Goal: Information Seeking & Learning: Check status

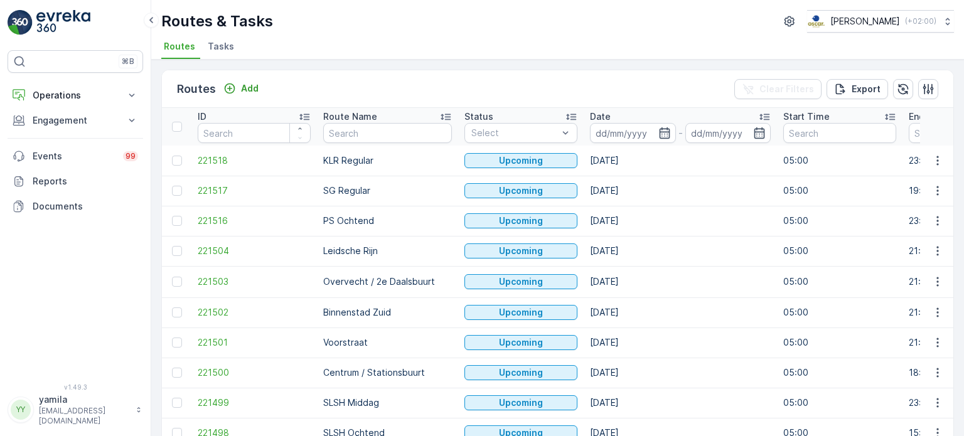
click at [230, 47] on span "Tasks" at bounding box center [221, 46] width 26 height 13
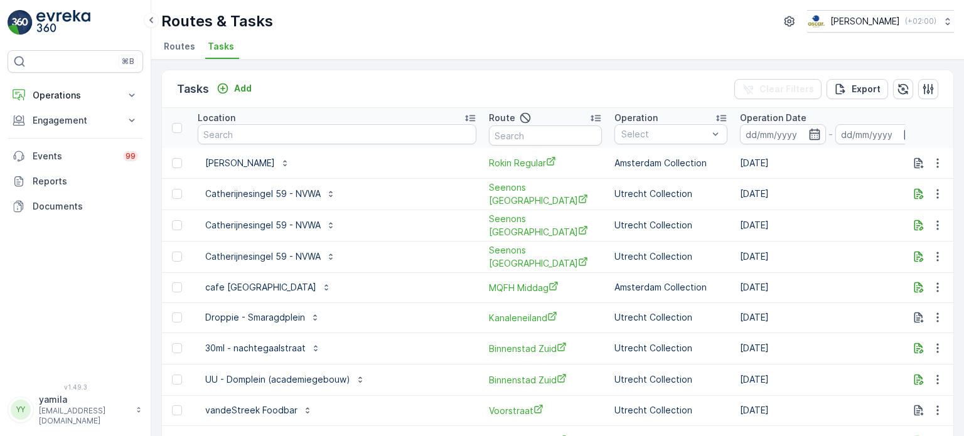
click at [584, 45] on ul "Routes Tasks" at bounding box center [552, 48] width 783 height 21
click at [262, 143] on input "text" at bounding box center [337, 134] width 279 height 20
type input "statie"
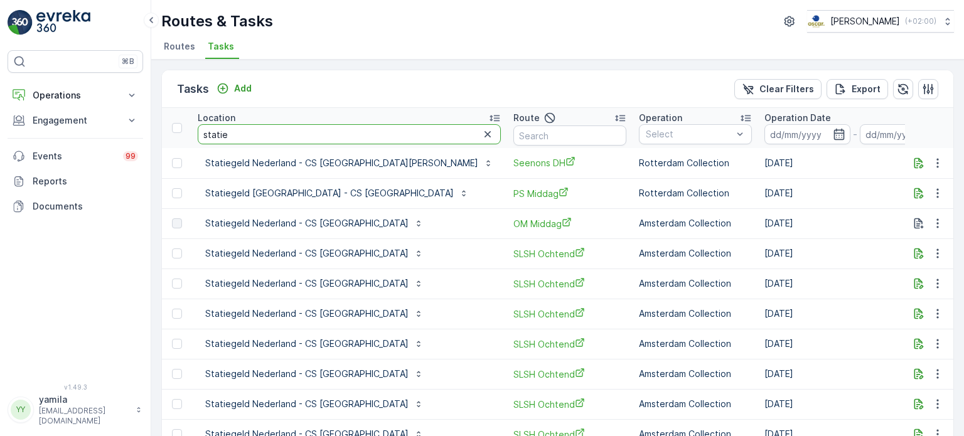
click at [246, 143] on input "statie" at bounding box center [349, 134] width 303 height 20
click at [326, 223] on p "Statiegeld Nederland - CS Amsterdam" at bounding box center [306, 223] width 203 height 13
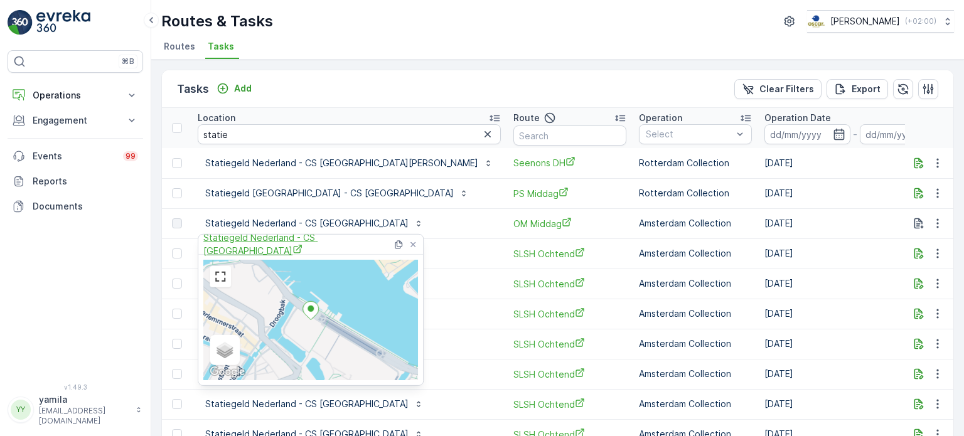
click at [296, 240] on span "Statiegeld Nederland - CS Amsterdam" at bounding box center [297, 245] width 189 height 26
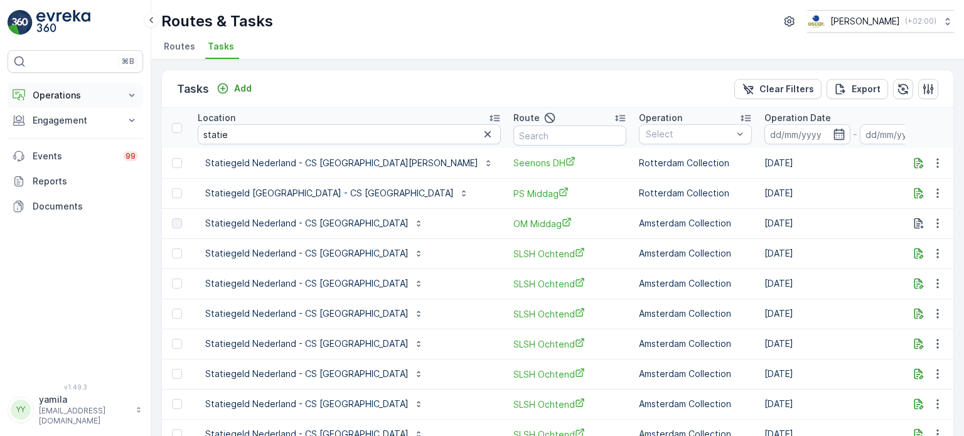
click at [64, 95] on p "Operations" at bounding box center [75, 95] width 85 height 13
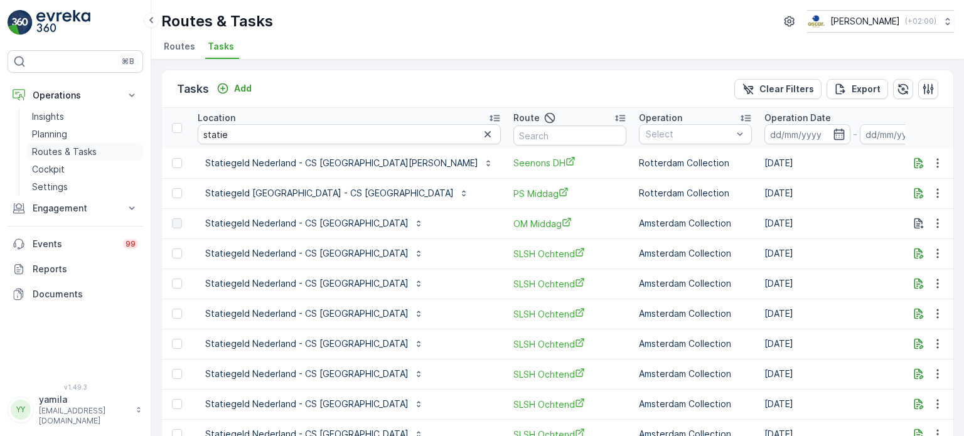
click at [78, 151] on p "Routes & Tasks" at bounding box center [64, 152] width 65 height 13
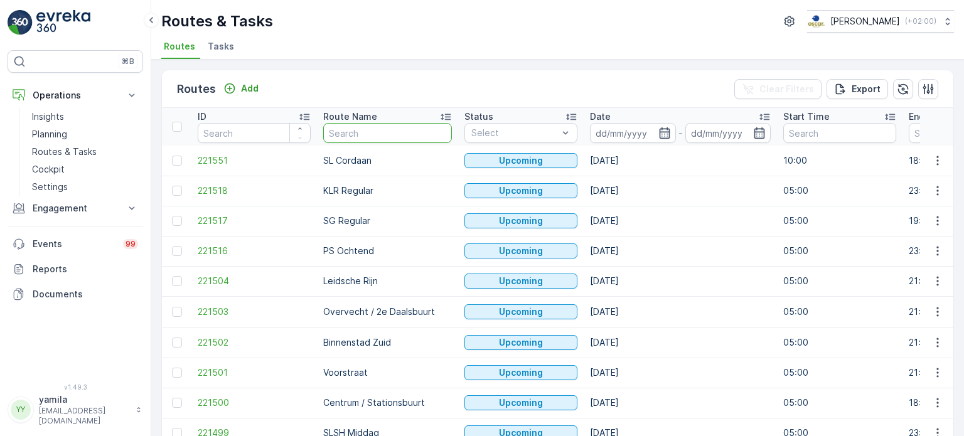
click at [343, 138] on input "text" at bounding box center [387, 133] width 129 height 20
type input "mq"
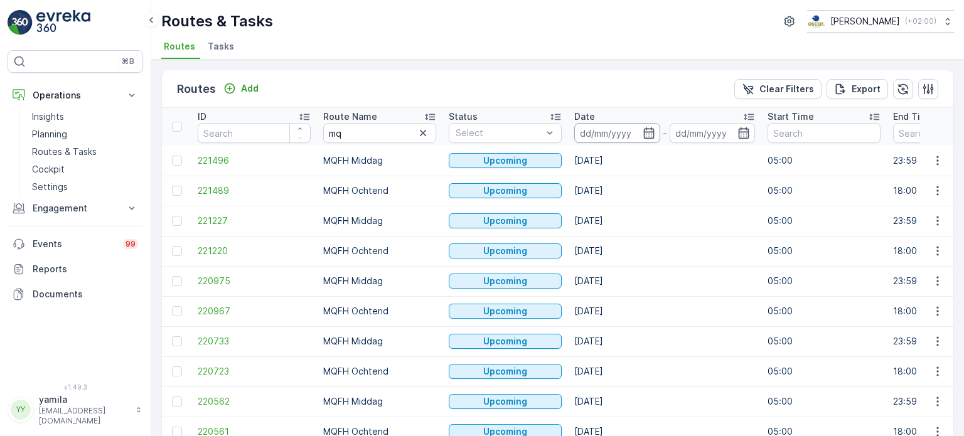
click at [613, 133] on input at bounding box center [617, 133] width 86 height 20
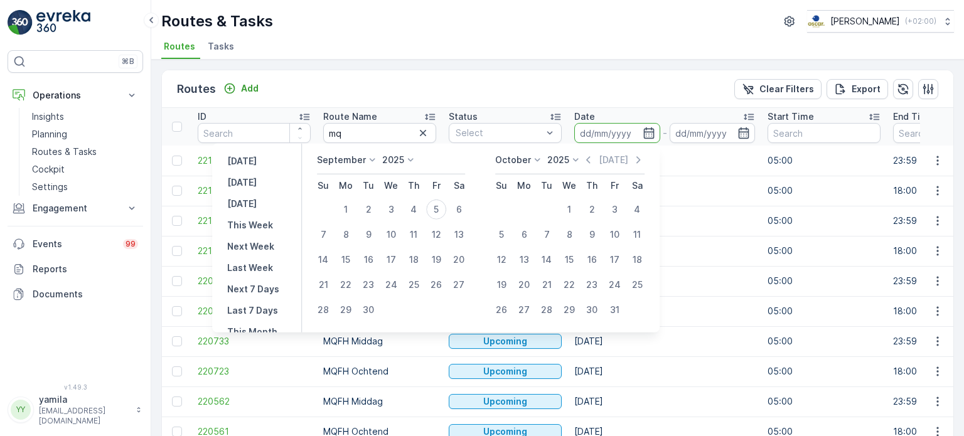
click at [571, 82] on div "Routes Add Clear Filters Export" at bounding box center [558, 89] width 792 height 38
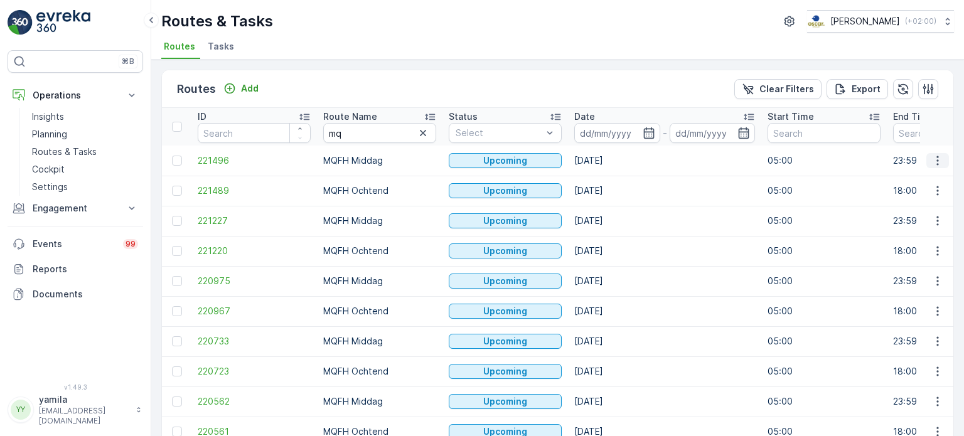
click at [938, 159] on icon "button" at bounding box center [938, 160] width 13 height 13
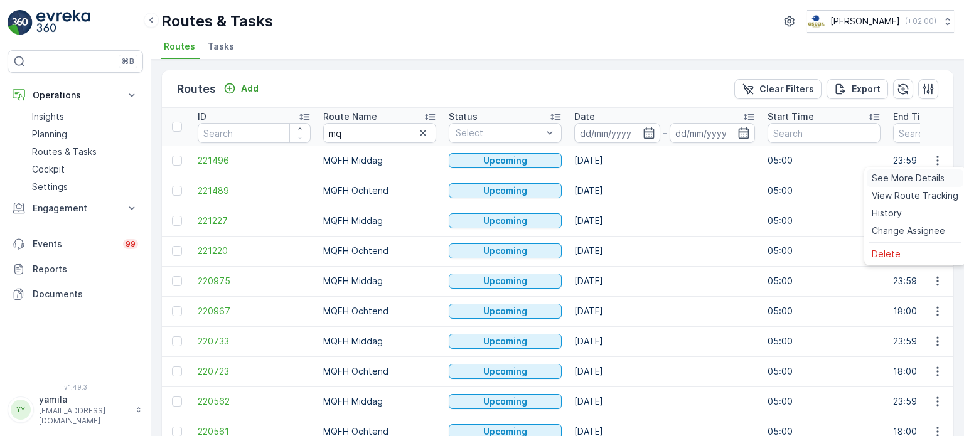
click at [919, 175] on span "See More Details" at bounding box center [908, 178] width 73 height 13
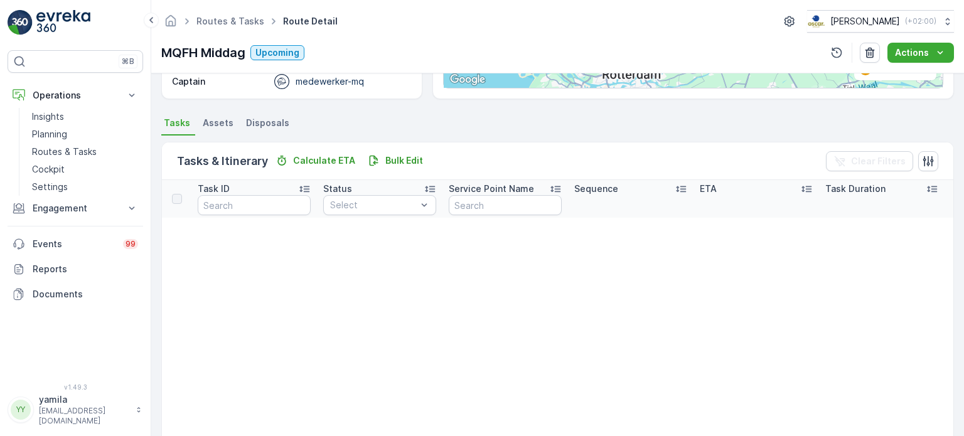
scroll to position [235, 0]
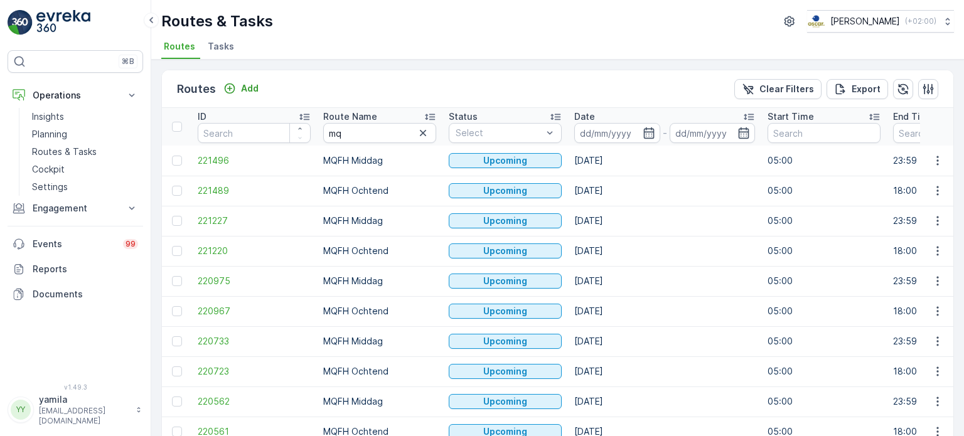
click at [217, 35] on div "Routes & Tasks Oscar Circulair ( +02:00 ) Routes Tasks" at bounding box center [557, 30] width 813 height 60
drag, startPoint x: 217, startPoint y: 35, endPoint x: 217, endPoint y: 53, distance: 18.8
click at [217, 53] on div "Routes & Tasks Oscar Circulair ( +02:00 ) Routes Tasks" at bounding box center [557, 30] width 813 height 60
click at [217, 53] on li "Tasks" at bounding box center [222, 48] width 34 height 21
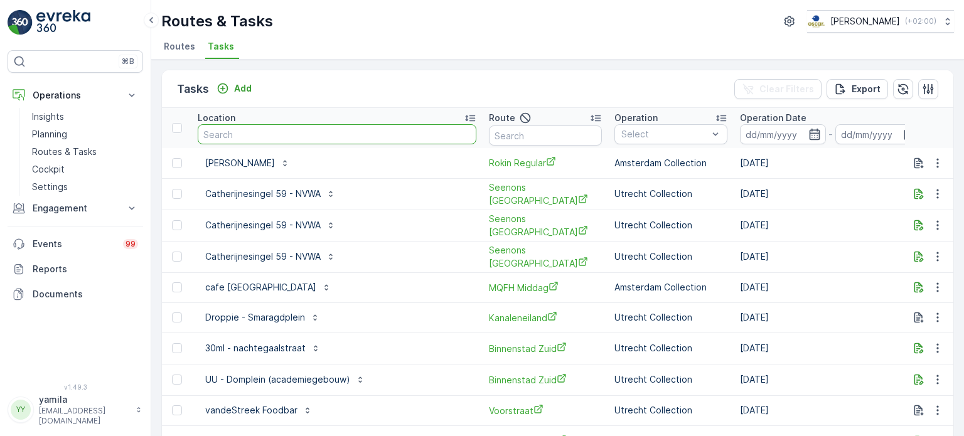
click at [246, 132] on input "text" at bounding box center [337, 134] width 279 height 20
type input "jack"
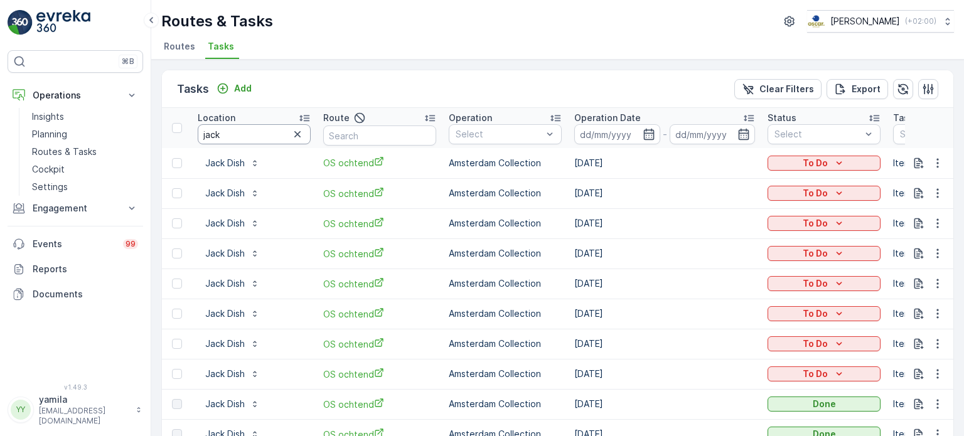
click at [235, 132] on input "jack" at bounding box center [254, 134] width 113 height 20
type input "binnen bui"
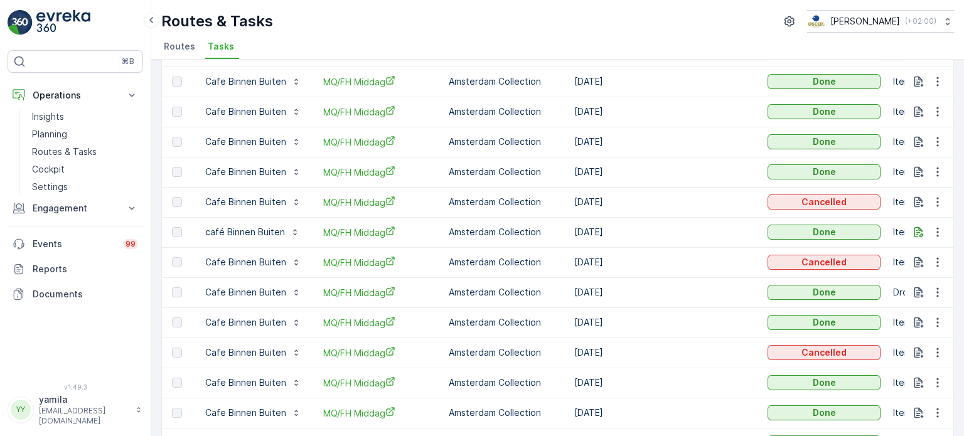
scroll to position [414, 0]
click at [915, 229] on icon "button" at bounding box center [919, 231] width 13 height 13
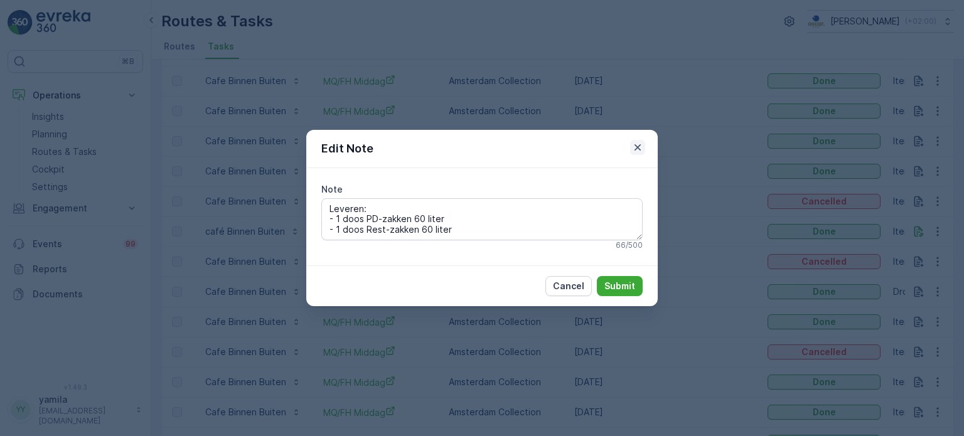
click at [639, 146] on icon "button" at bounding box center [638, 147] width 6 height 6
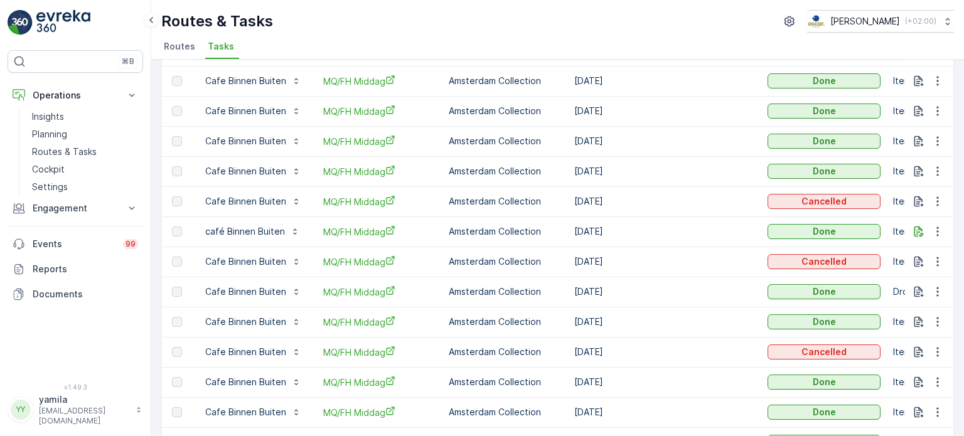
scroll to position [243, 0]
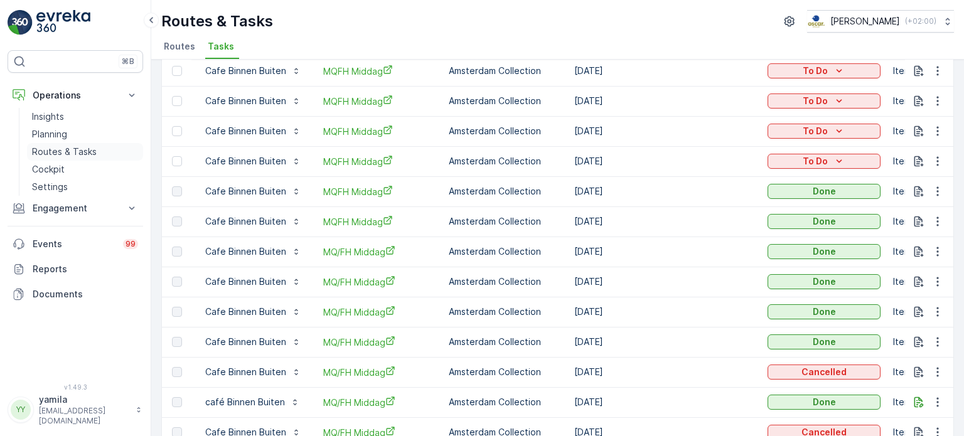
click at [72, 156] on p "Routes & Tasks" at bounding box center [64, 152] width 65 height 13
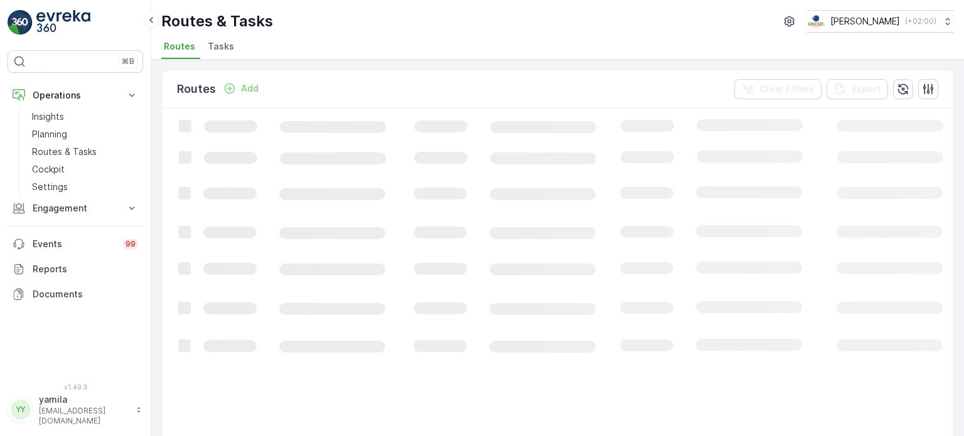
click at [223, 46] on span "Tasks" at bounding box center [221, 46] width 26 height 13
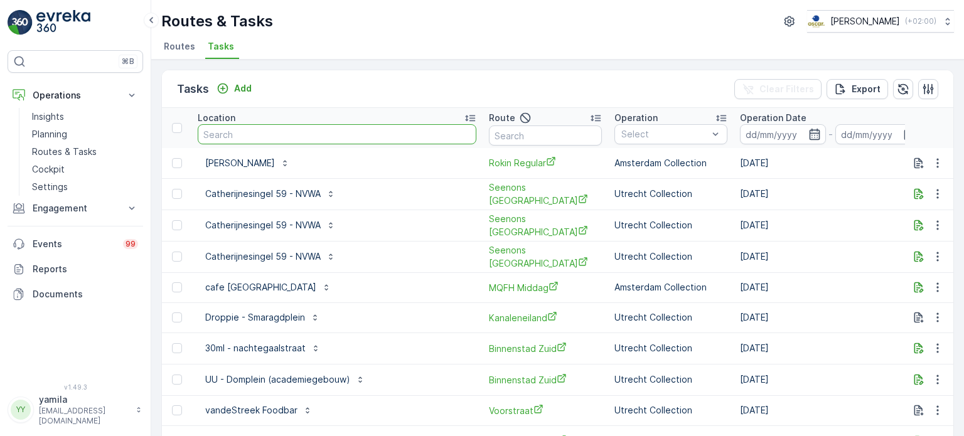
click at [227, 136] on input "text" at bounding box center [337, 134] width 279 height 20
type input "caroll"
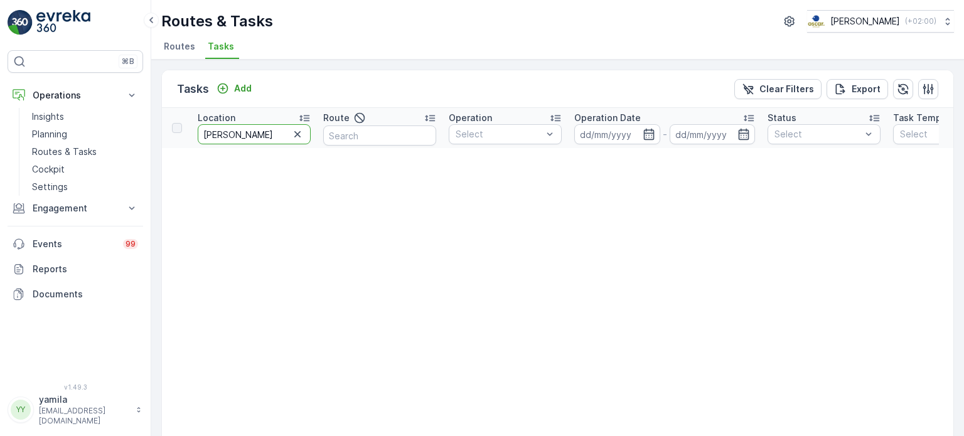
click at [227, 136] on input "caroll" at bounding box center [254, 134] width 113 height 20
type input "carol"
drag, startPoint x: 221, startPoint y: 152, endPoint x: 227, endPoint y: 138, distance: 15.7
click at [227, 138] on input "carol" at bounding box center [254, 134] width 113 height 20
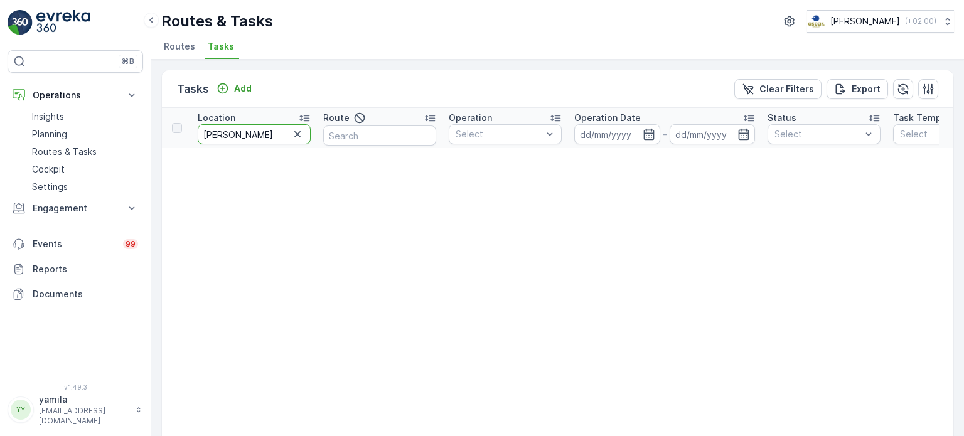
click at [227, 138] on input "carol" at bounding box center [254, 134] width 113 height 20
type input "next"
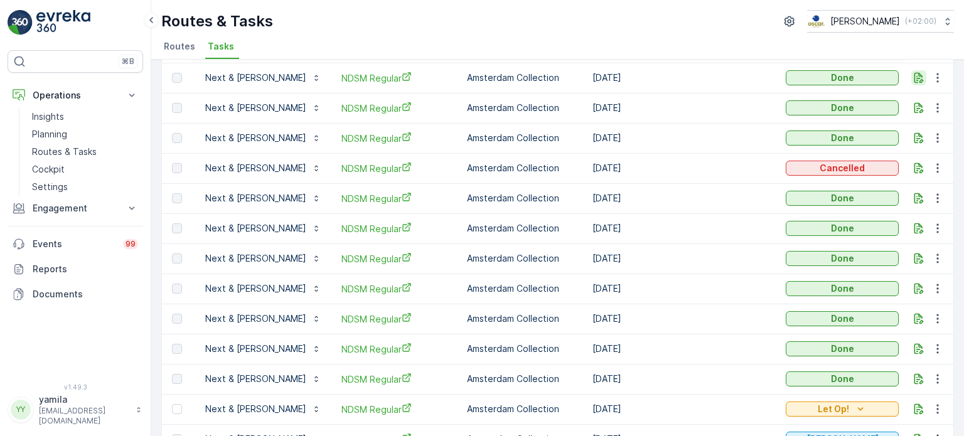
scroll to position [348, 0]
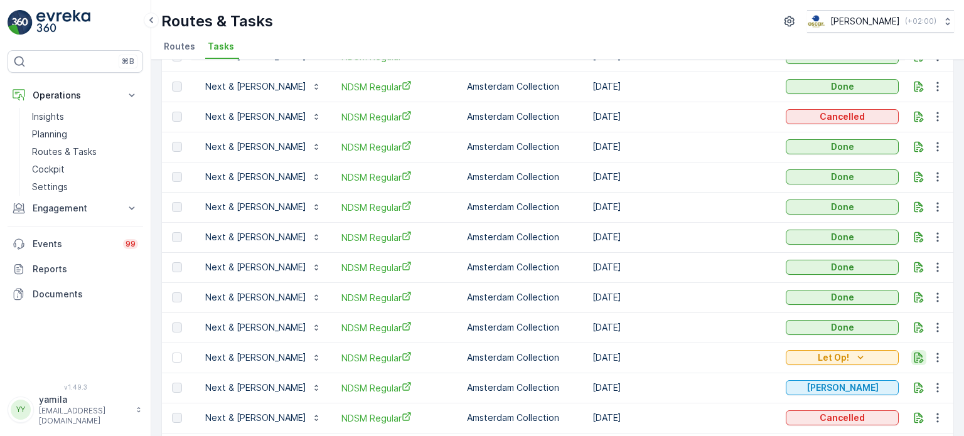
click at [919, 360] on icon "button" at bounding box center [919, 358] width 9 height 11
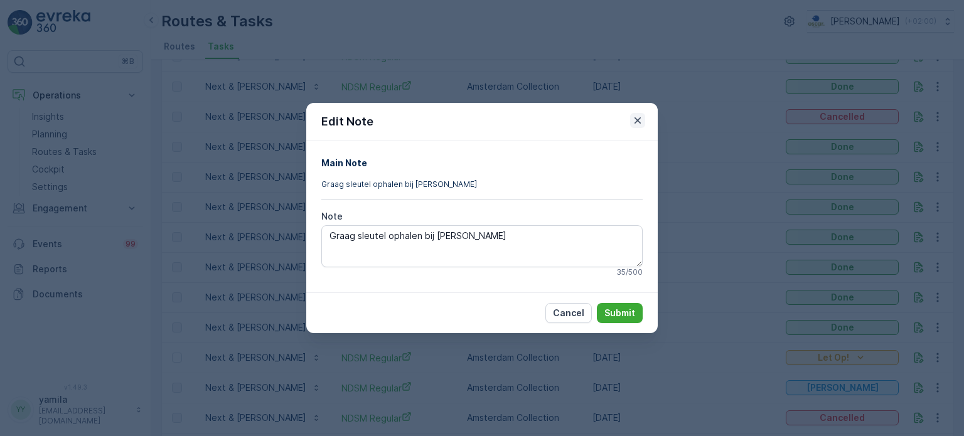
click at [637, 121] on icon "button" at bounding box center [638, 120] width 6 height 6
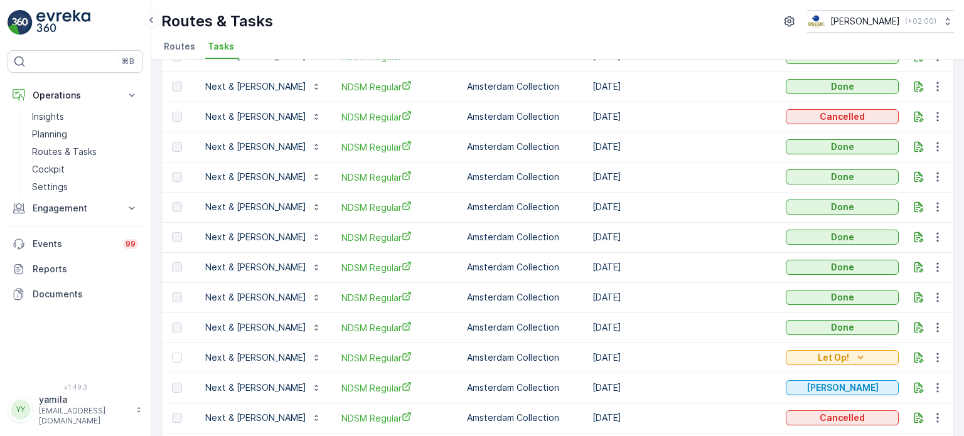
scroll to position [403, 0]
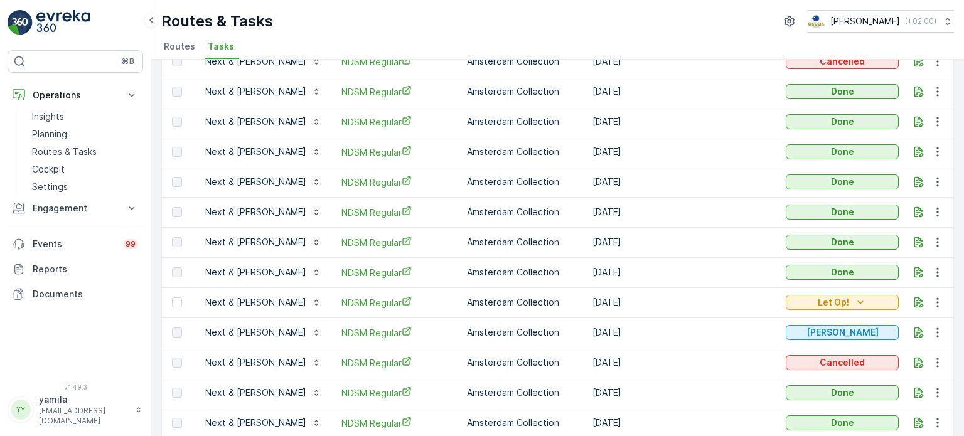
click at [907, 330] on td at bounding box center [929, 333] width 49 height 30
click at [915, 330] on icon "button" at bounding box center [919, 333] width 9 height 11
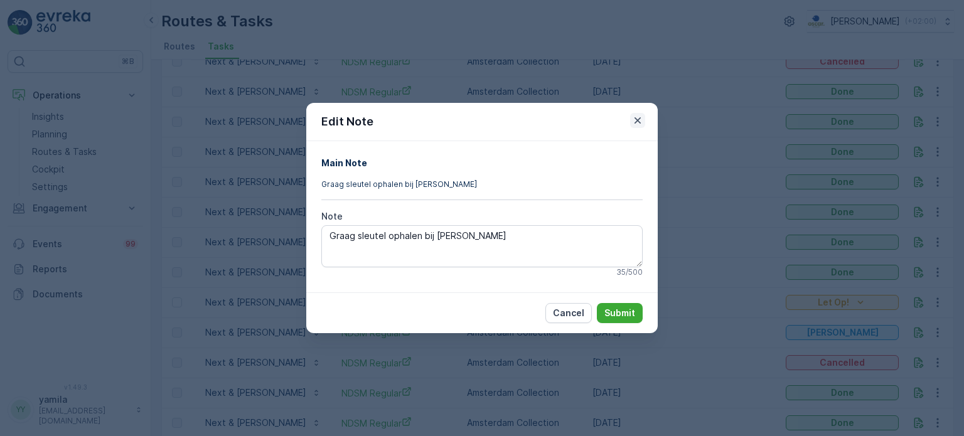
click at [640, 121] on icon "button" at bounding box center [638, 120] width 13 height 13
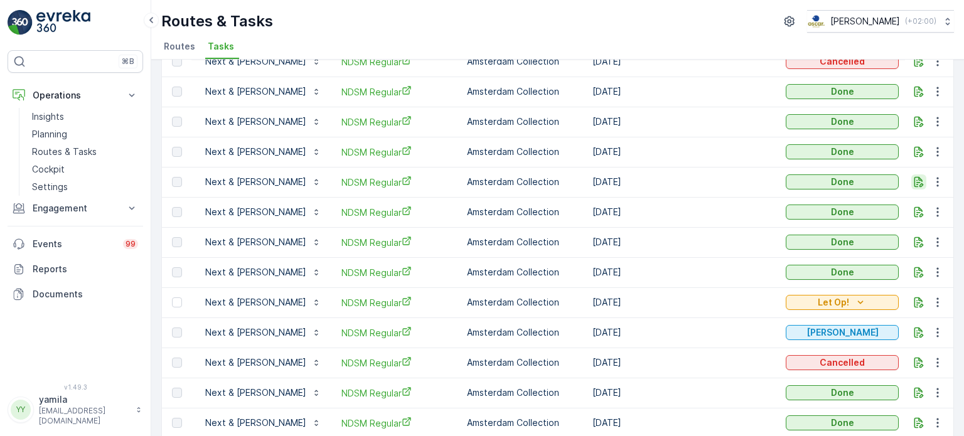
click at [918, 185] on icon "button" at bounding box center [919, 182] width 13 height 13
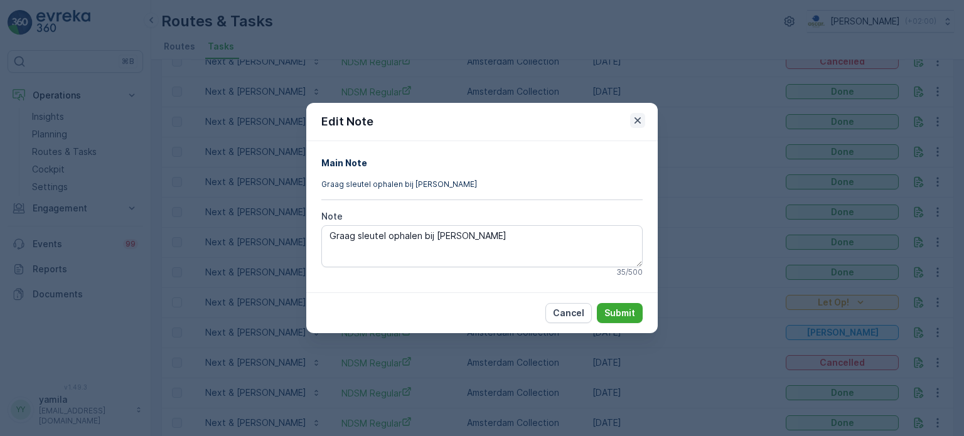
click at [643, 119] on icon "button" at bounding box center [638, 120] width 13 height 13
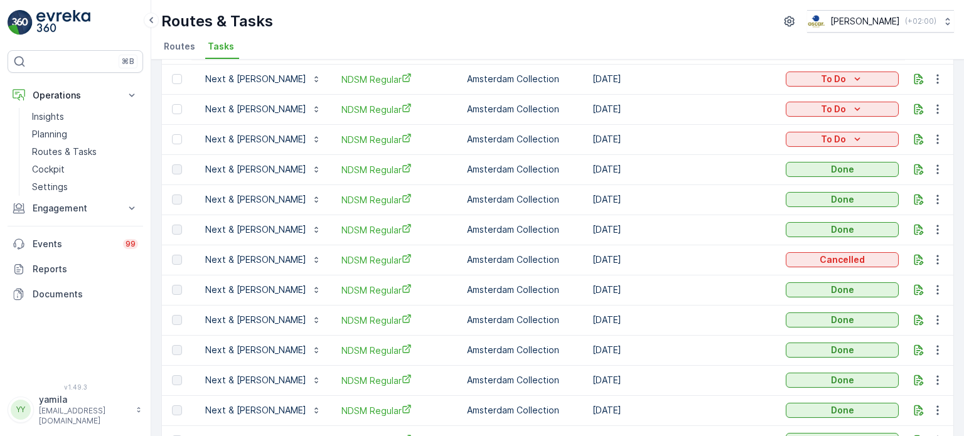
scroll to position [202, 0]
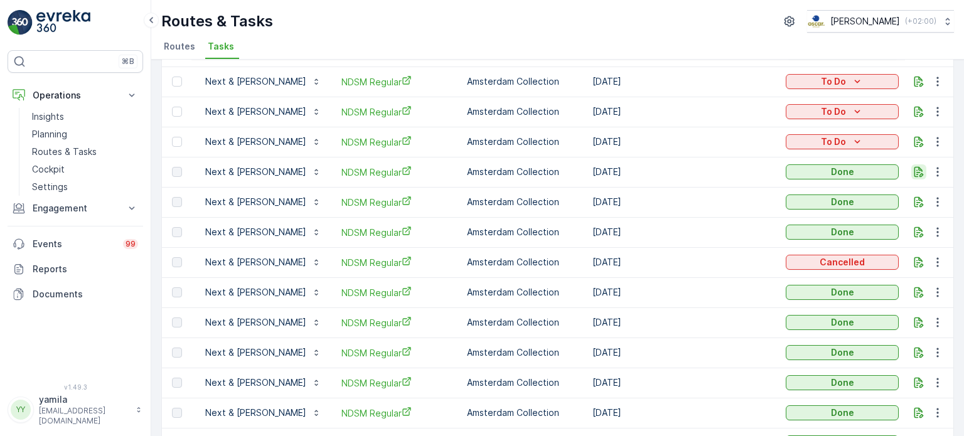
click at [915, 176] on icon "button" at bounding box center [919, 172] width 9 height 11
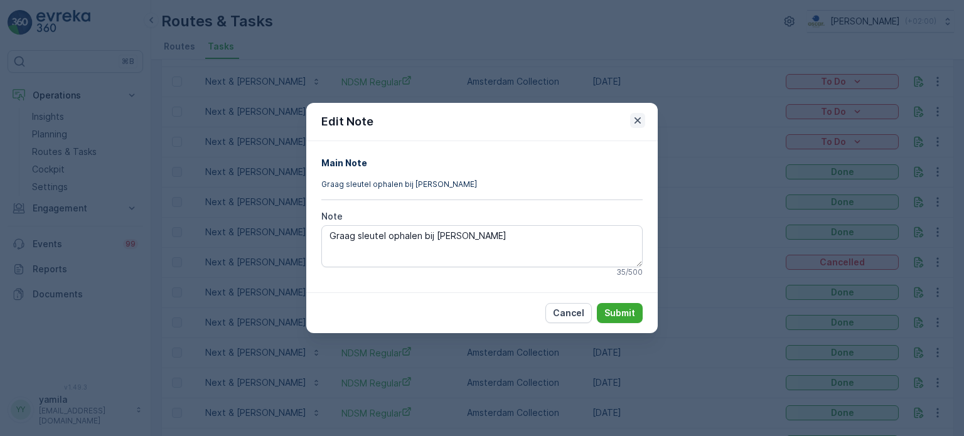
click at [644, 119] on button "button" at bounding box center [637, 120] width 15 height 15
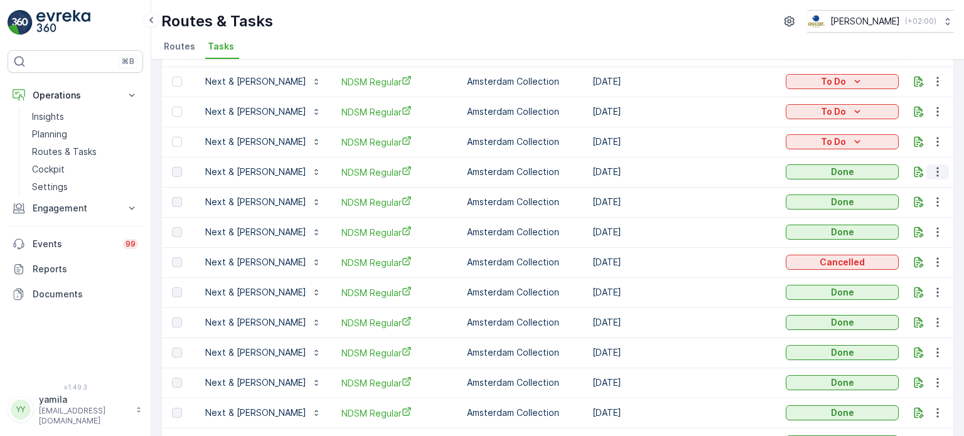
click at [937, 175] on icon "button" at bounding box center [938, 172] width 2 height 9
click at [907, 183] on span "See More Details" at bounding box center [923, 189] width 73 height 13
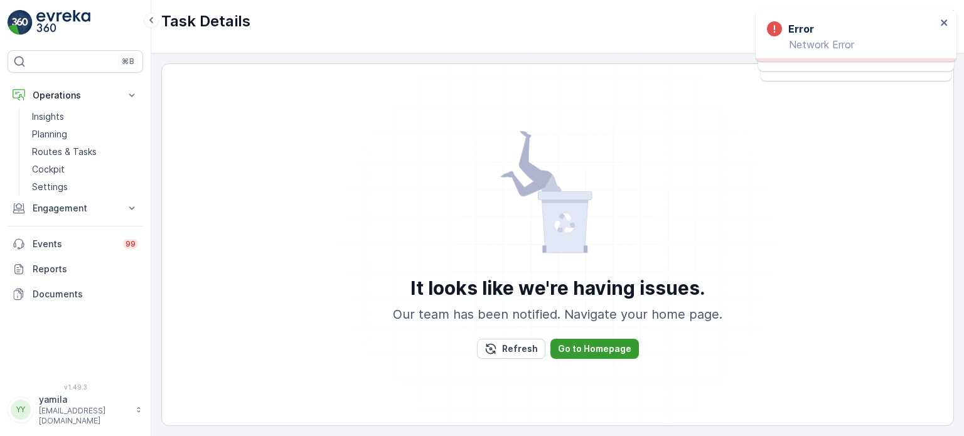
click at [618, 349] on p "Go to Homepage" at bounding box center [594, 349] width 73 height 13
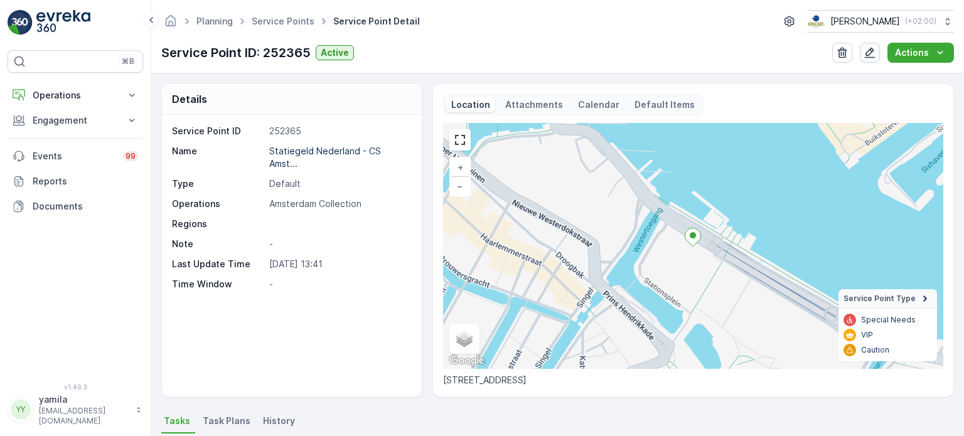
click at [871, 53] on icon "button" at bounding box center [870, 53] width 11 height 11
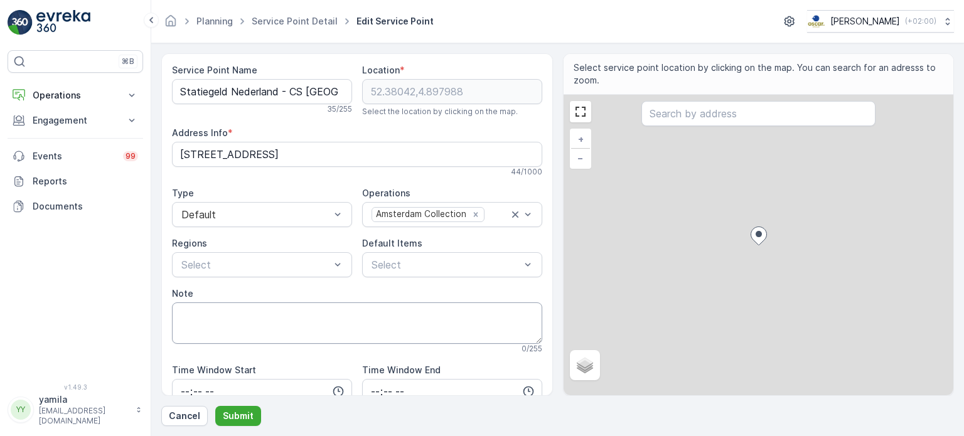
scroll to position [90, 0]
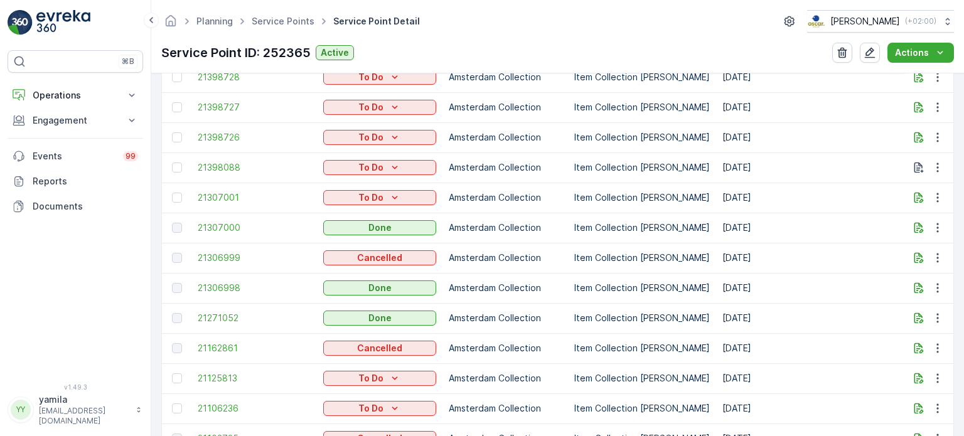
scroll to position [525, 0]
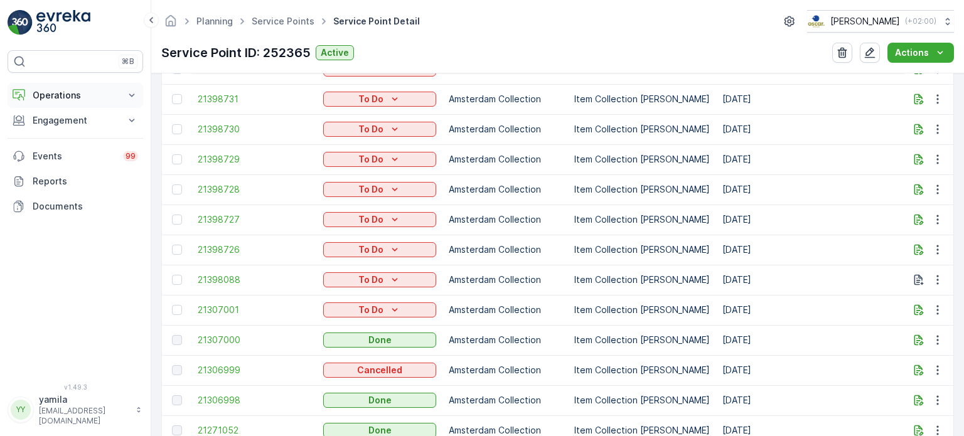
click at [113, 98] on p "Operations" at bounding box center [75, 95] width 85 height 13
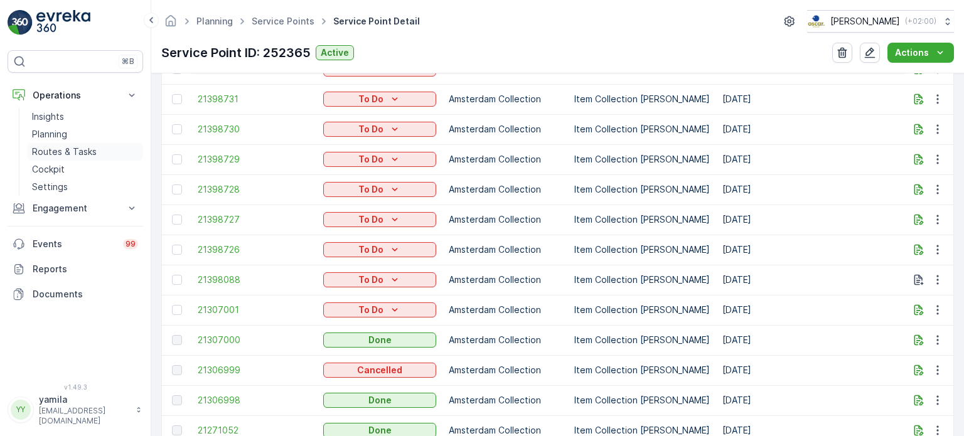
click at [99, 154] on link "Routes & Tasks" at bounding box center [85, 152] width 116 height 18
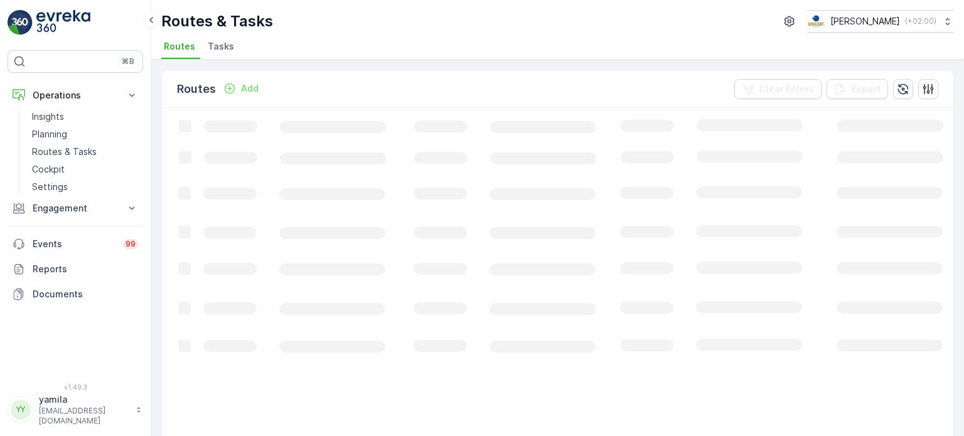
click at [222, 51] on span "Tasks" at bounding box center [221, 46] width 26 height 13
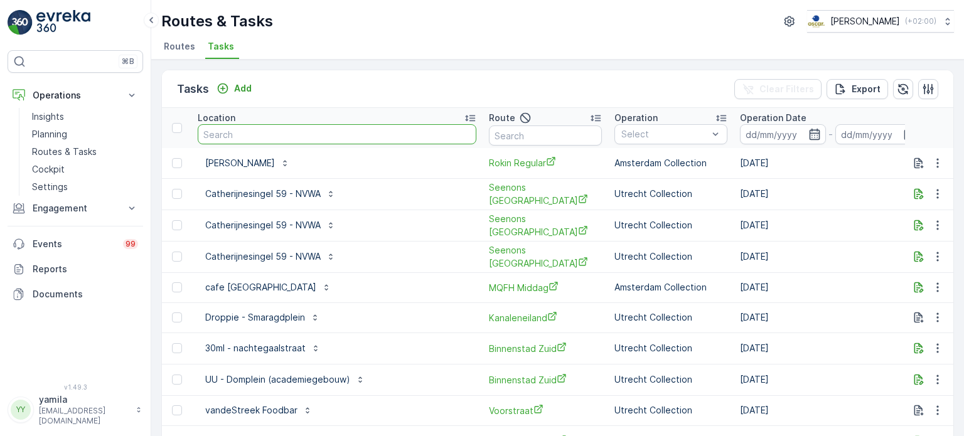
click at [262, 131] on input "text" at bounding box center [337, 134] width 279 height 20
type input "statiegeld"
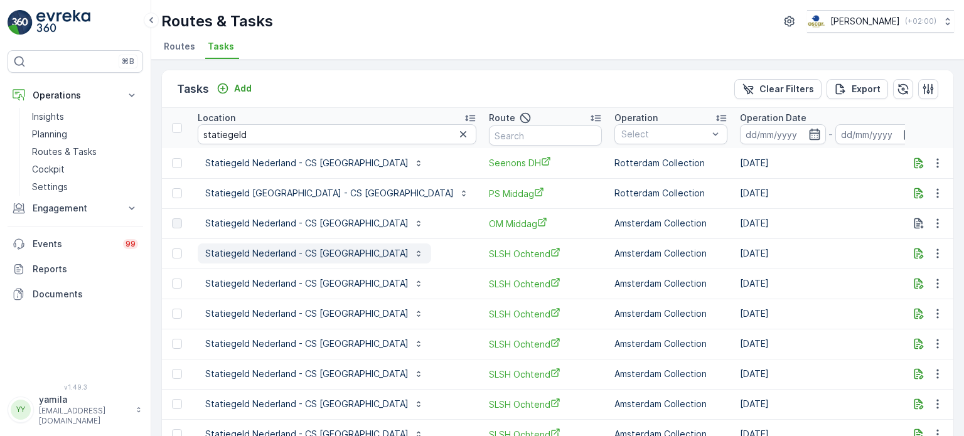
click at [286, 253] on p "Statiegeld Nederland - CS Amsterdam" at bounding box center [306, 253] width 203 height 13
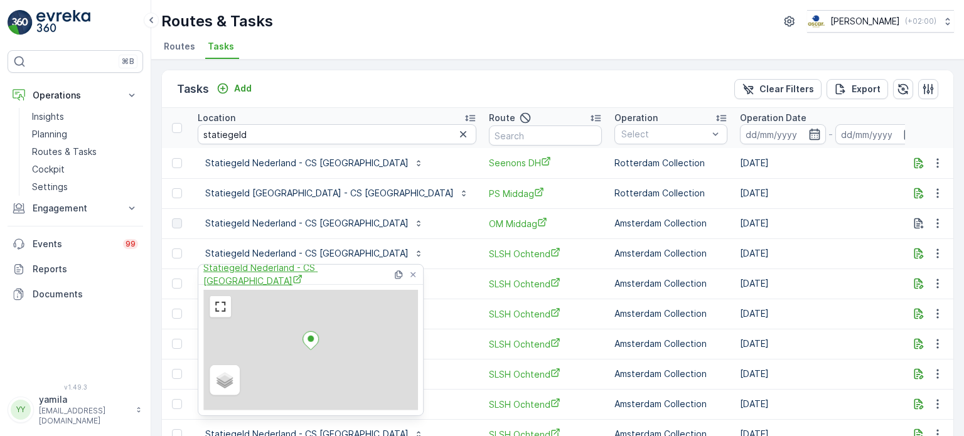
click at [269, 269] on span "Statiegeld Nederland - CS Amsterdam" at bounding box center [297, 275] width 189 height 26
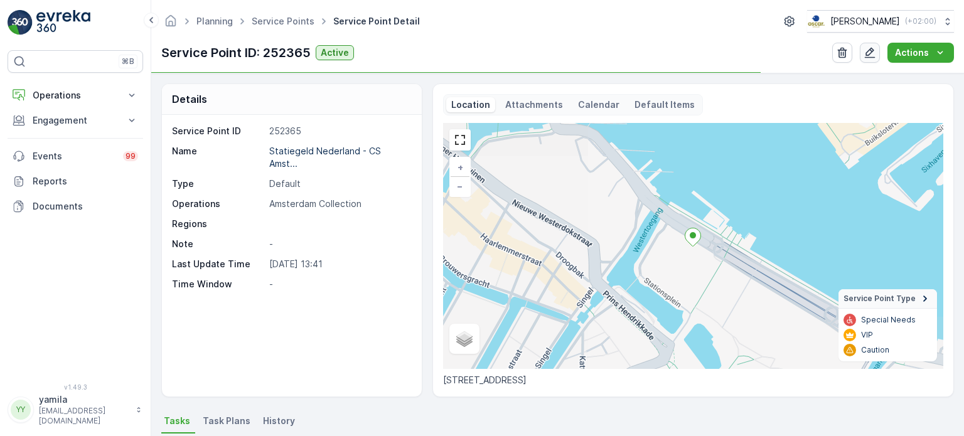
click at [873, 55] on icon "button" at bounding box center [870, 52] width 13 height 13
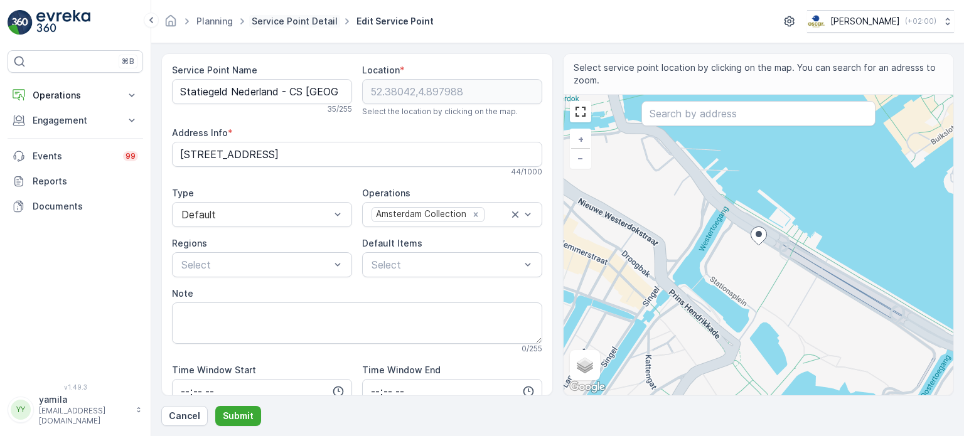
click at [264, 17] on link "Service Point Detail" at bounding box center [295, 21] width 86 height 11
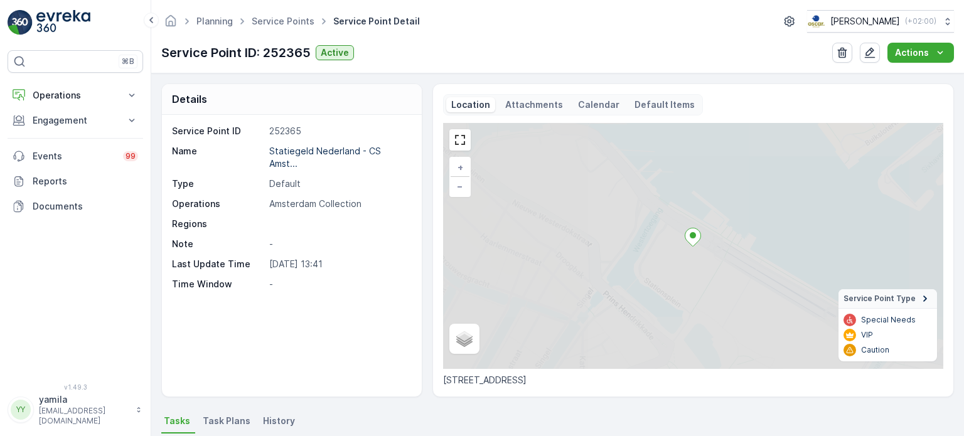
click at [540, 100] on p "Attachments" at bounding box center [534, 105] width 58 height 13
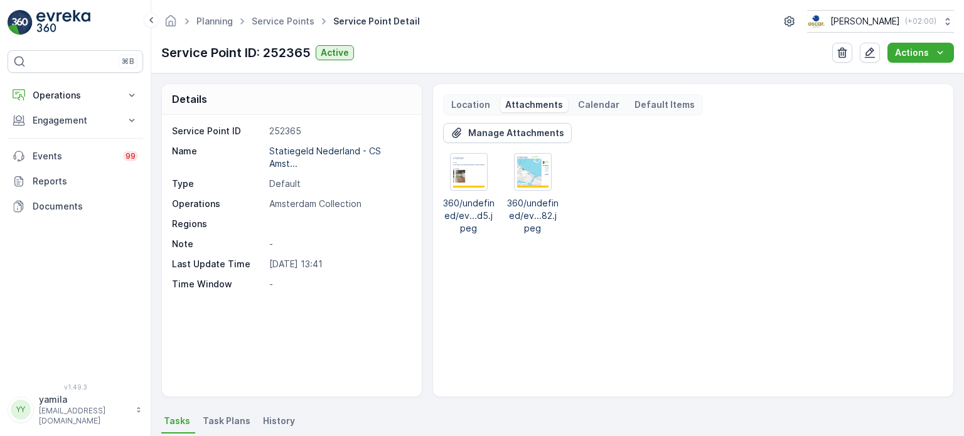
click at [880, 41] on div "Planning Service Points Service Point Detail Oscar Circulair ( +02:00 ) Service…" at bounding box center [557, 36] width 813 height 73
click at [871, 53] on icon "button" at bounding box center [870, 52] width 13 height 13
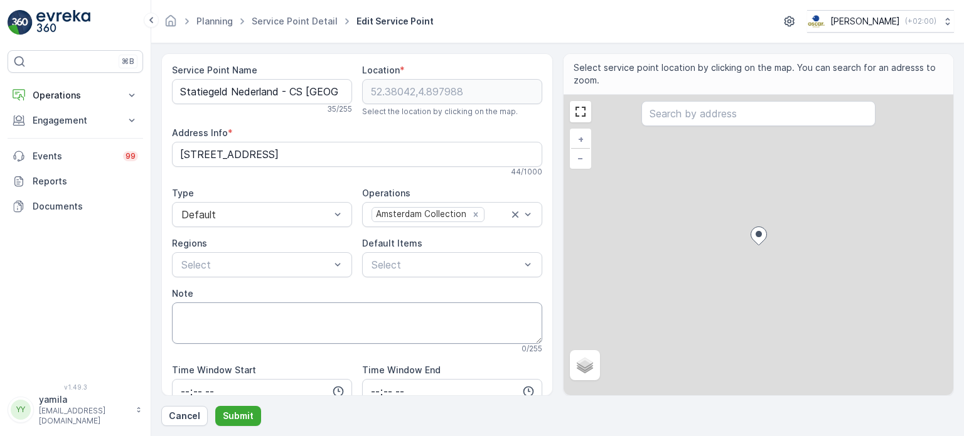
scroll to position [90, 0]
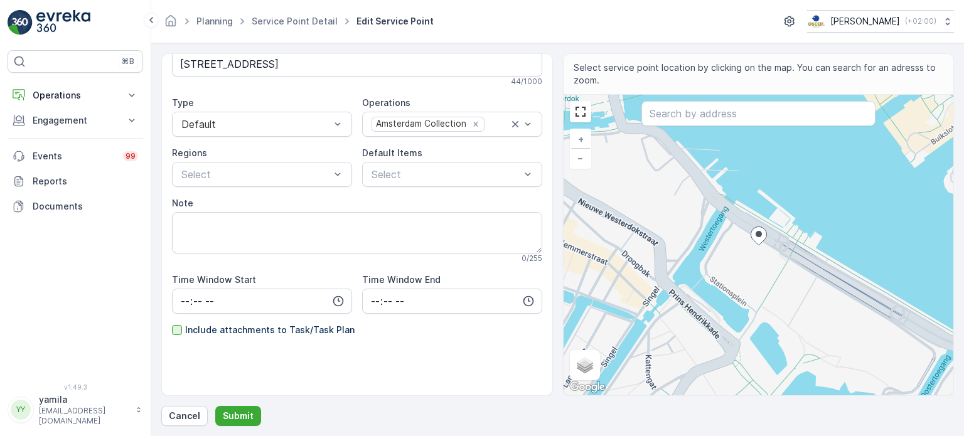
click at [178, 325] on div at bounding box center [177, 330] width 10 height 10
click at [172, 324] on input "Include attachments to Task/Task Plan" at bounding box center [172, 324] width 0 height 0
click at [227, 410] on p "Submit" at bounding box center [238, 416] width 31 height 13
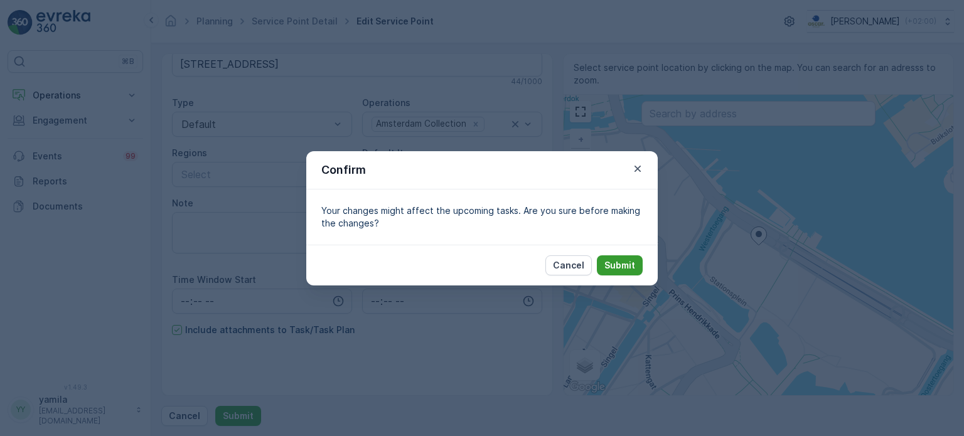
click at [620, 264] on p "Submit" at bounding box center [620, 265] width 31 height 13
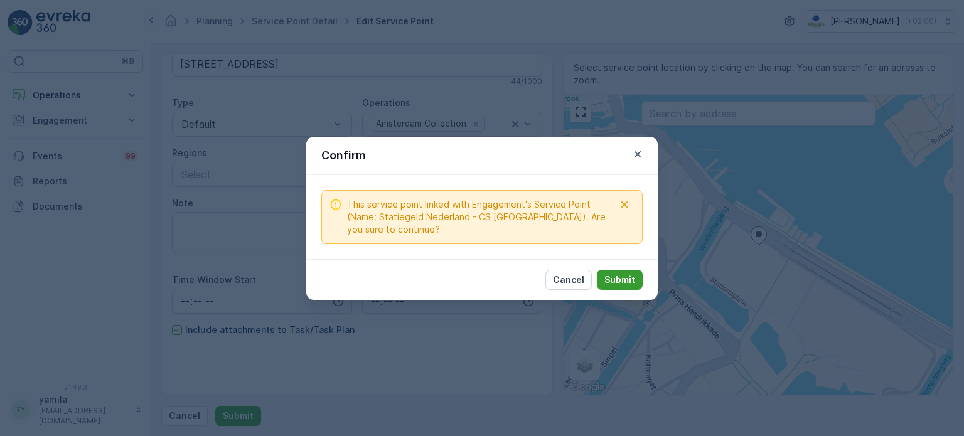
click at [627, 271] on button "Submit" at bounding box center [620, 280] width 46 height 20
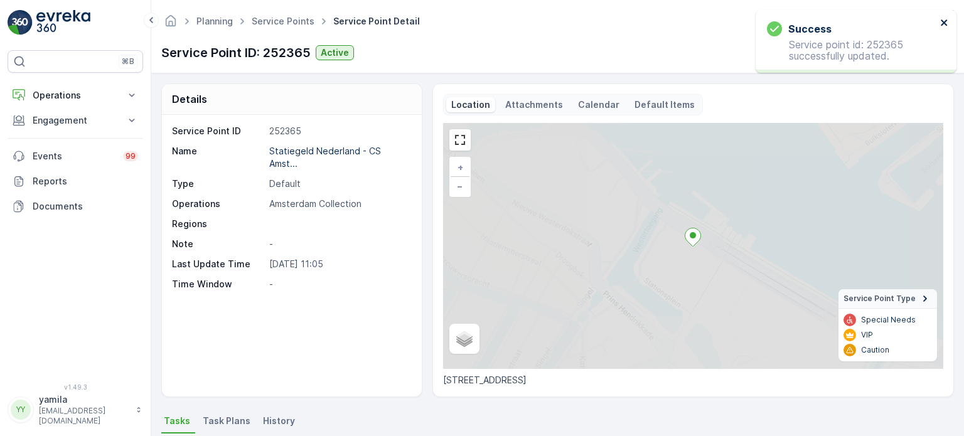
click at [947, 29] on button "close" at bounding box center [945, 24] width 9 height 12
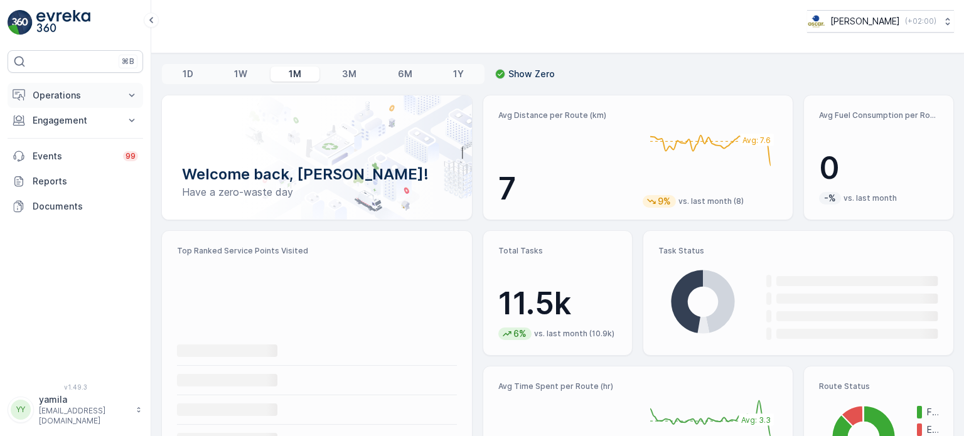
click at [92, 102] on button "Operations" at bounding box center [76, 95] width 136 height 25
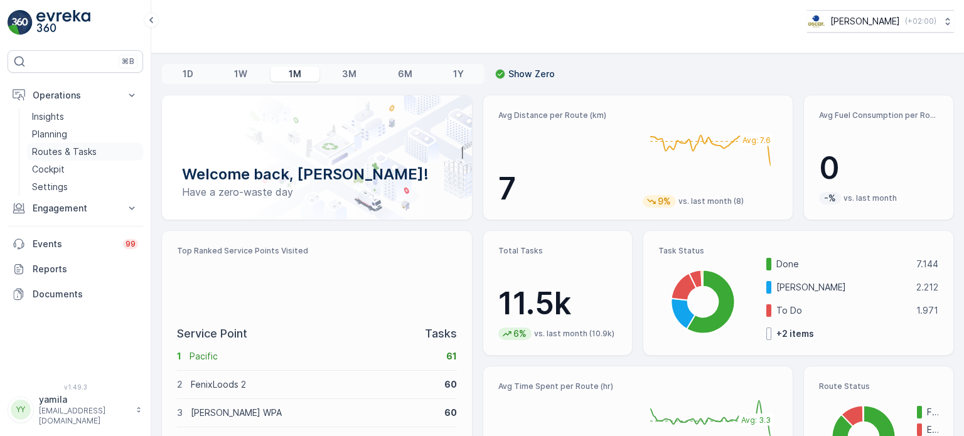
click at [101, 157] on link "Routes & Tasks" at bounding box center [85, 152] width 116 height 18
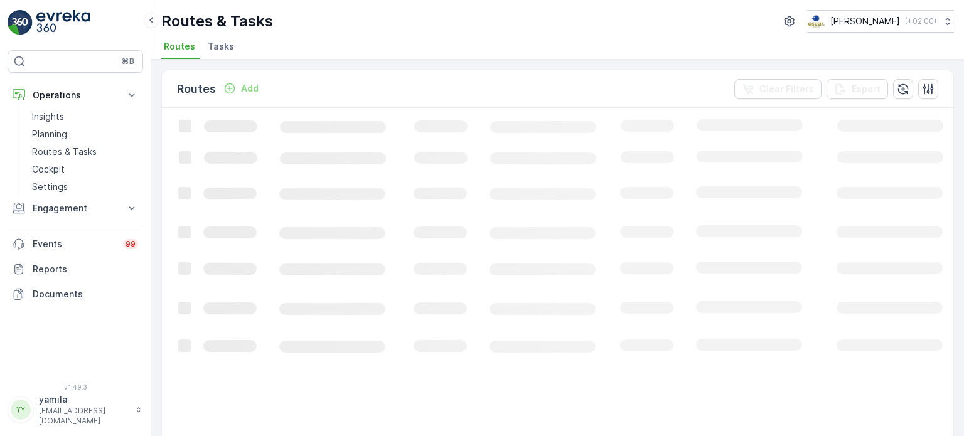
click at [221, 51] on span "Tasks" at bounding box center [221, 46] width 26 height 13
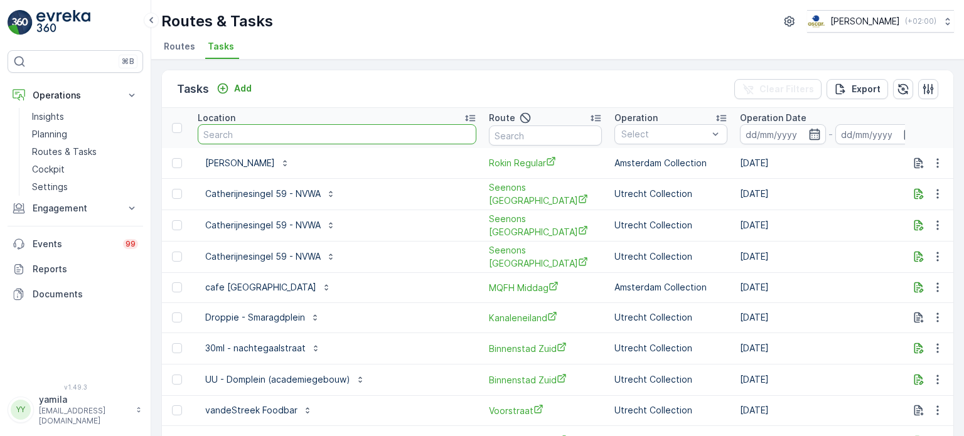
click at [244, 142] on input "text" at bounding box center [337, 134] width 279 height 20
type input "next"
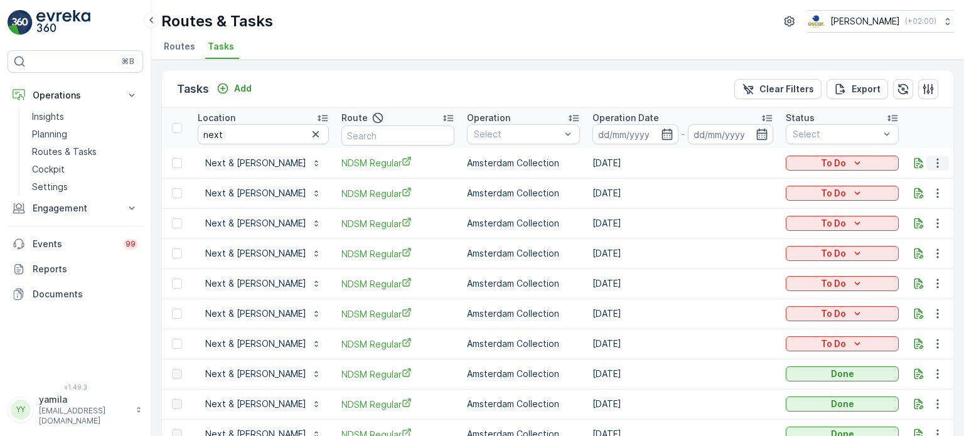
click at [941, 159] on icon "button" at bounding box center [938, 163] width 13 height 13
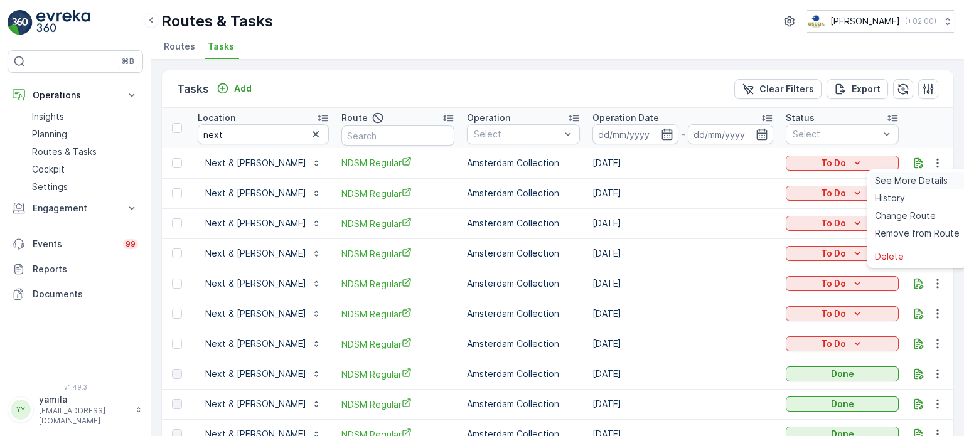
click at [911, 185] on span "See More Details" at bounding box center [911, 181] width 73 height 13
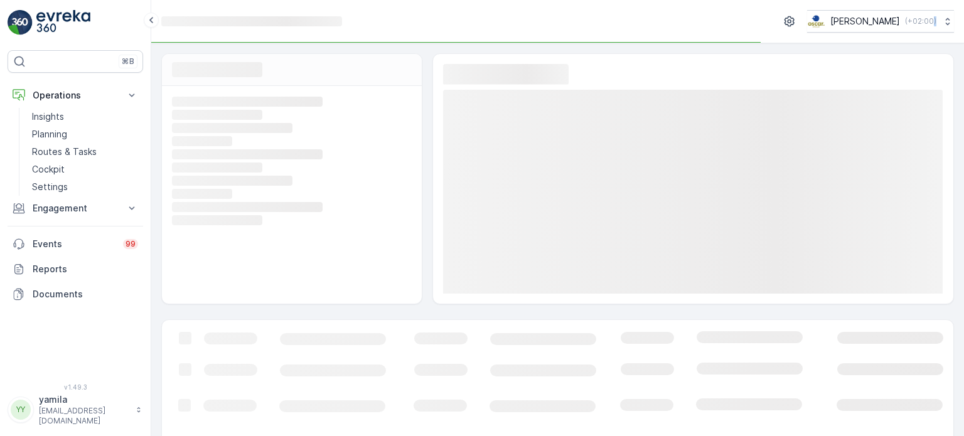
click at [911, 185] on rect at bounding box center [693, 192] width 500 height 204
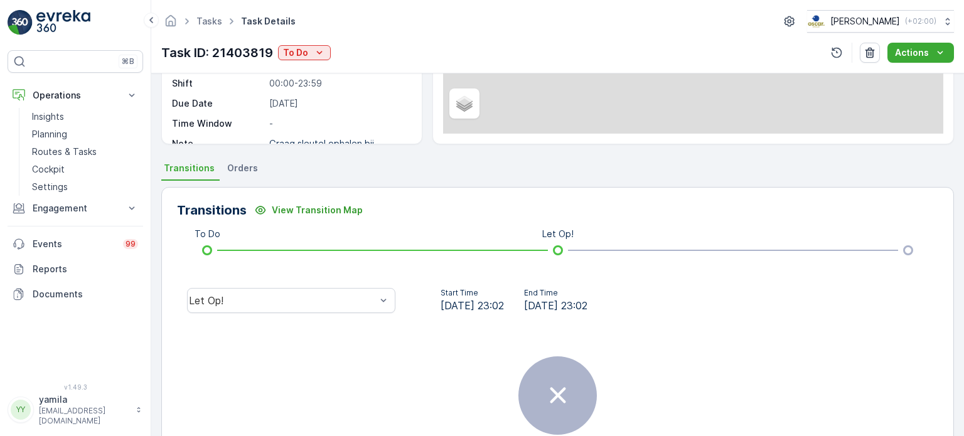
scroll to position [195, 0]
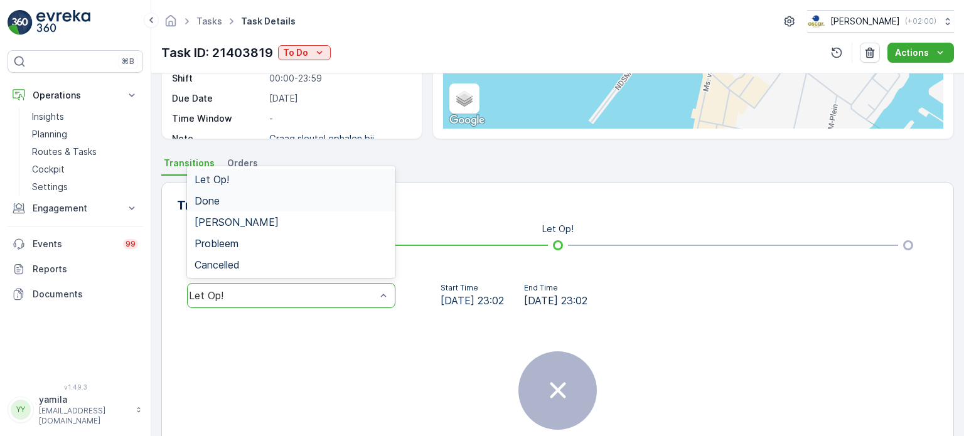
click at [249, 190] on div "Done" at bounding box center [291, 200] width 208 height 21
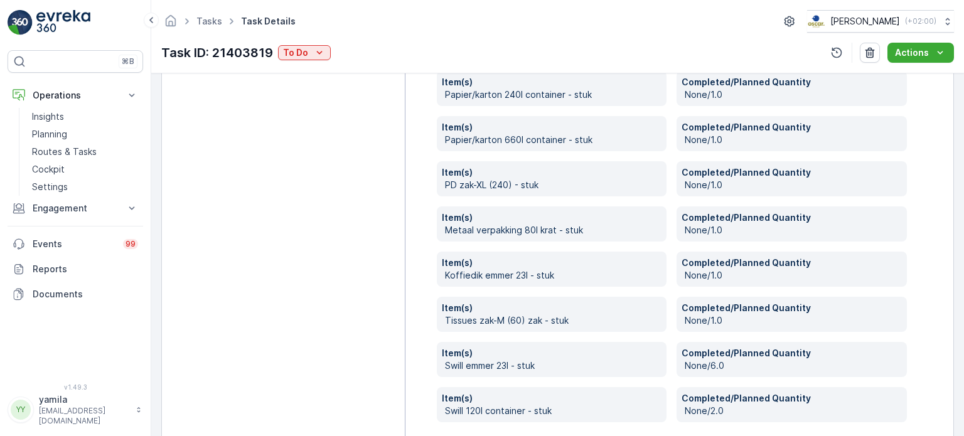
scroll to position [618, 0]
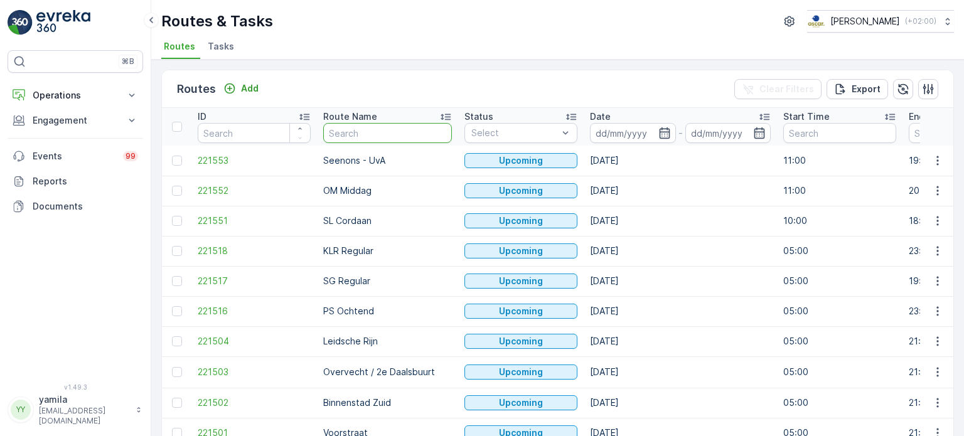
click at [362, 140] on input "text" at bounding box center [387, 133] width 129 height 20
type input "cs"
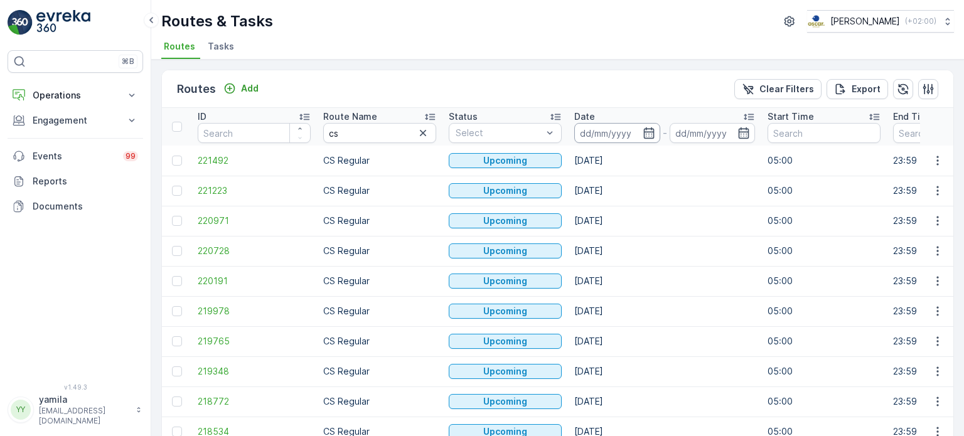
click at [615, 134] on input at bounding box center [617, 133] width 86 height 20
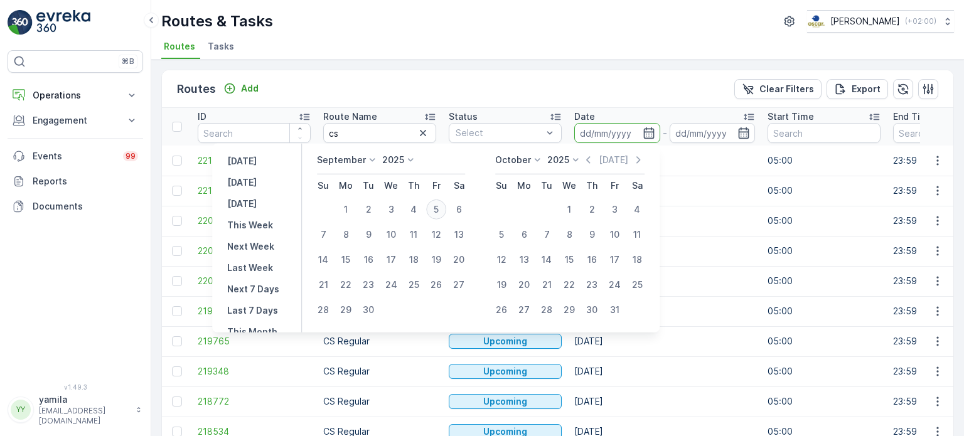
click at [443, 210] on div "5" at bounding box center [436, 210] width 20 height 20
type input "[DATE]"
click at [443, 210] on div "5" at bounding box center [436, 210] width 20 height 20
type input "[DATE]"
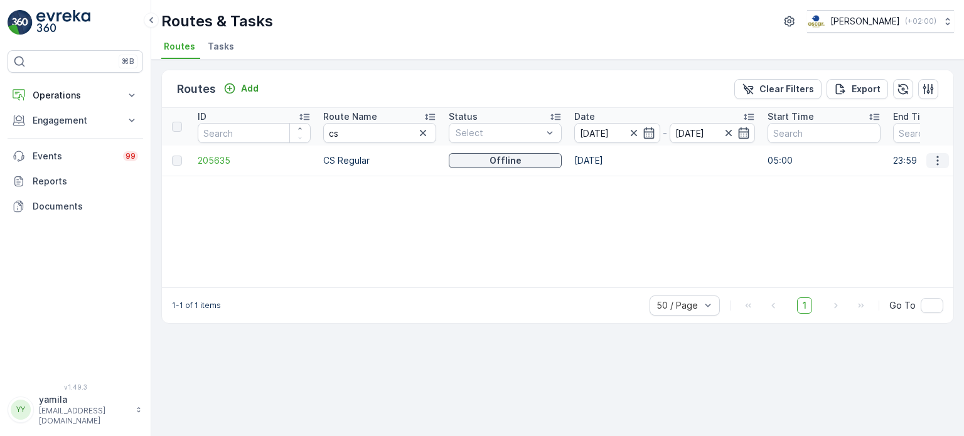
click at [944, 162] on icon "button" at bounding box center [938, 160] width 13 height 13
click at [930, 178] on span "See More Details" at bounding box center [908, 178] width 73 height 13
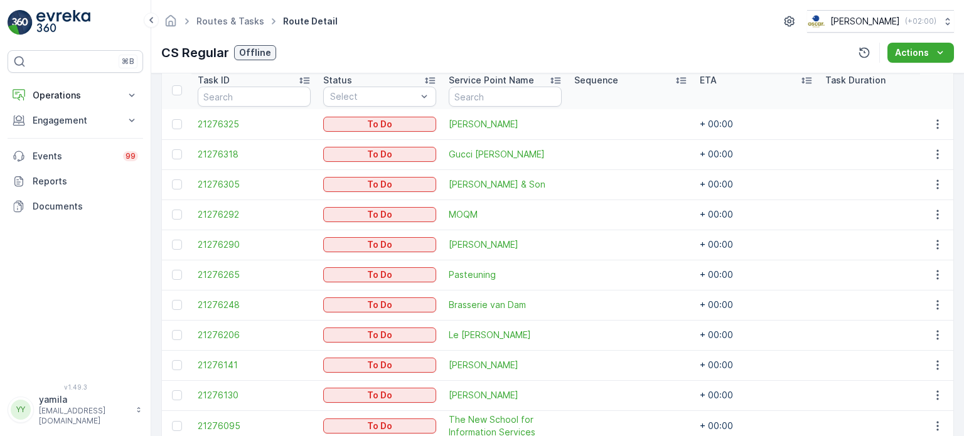
scroll to position [467, 0]
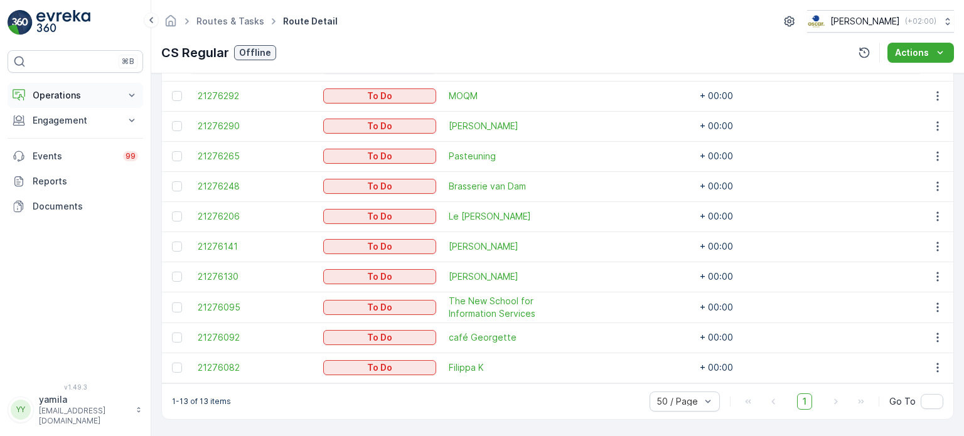
click at [81, 92] on p "Operations" at bounding box center [75, 95] width 85 height 13
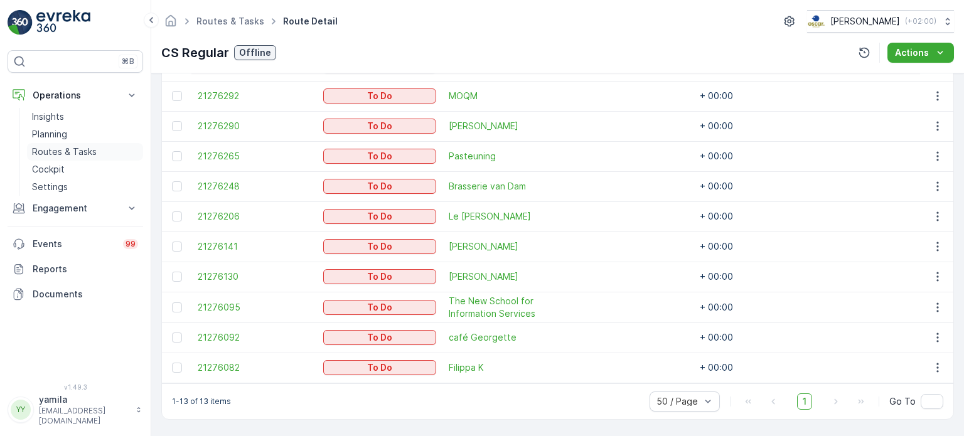
click at [67, 151] on p "Routes & Tasks" at bounding box center [64, 152] width 65 height 13
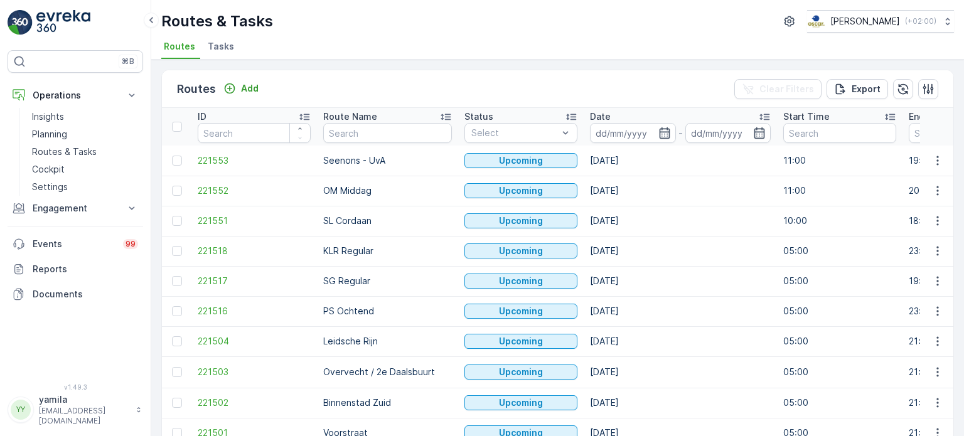
click at [228, 42] on span "Tasks" at bounding box center [221, 46] width 26 height 13
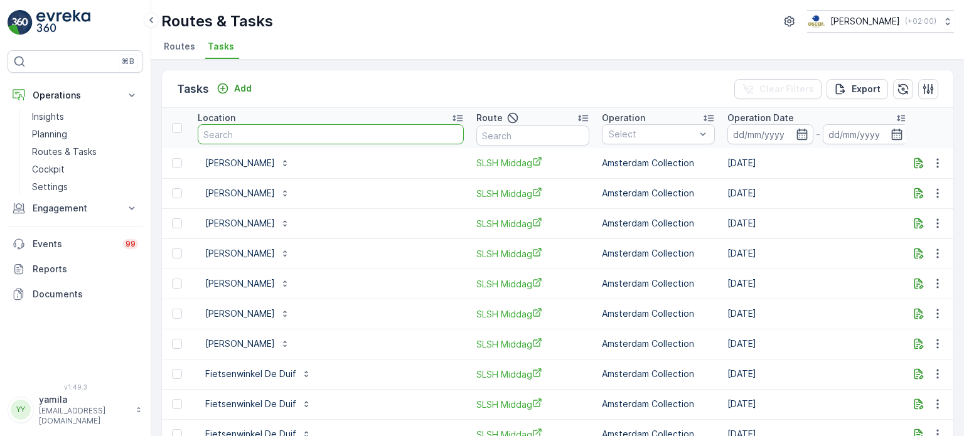
click at [258, 129] on input "text" at bounding box center [331, 134] width 266 height 20
type input "stichting ndsm"
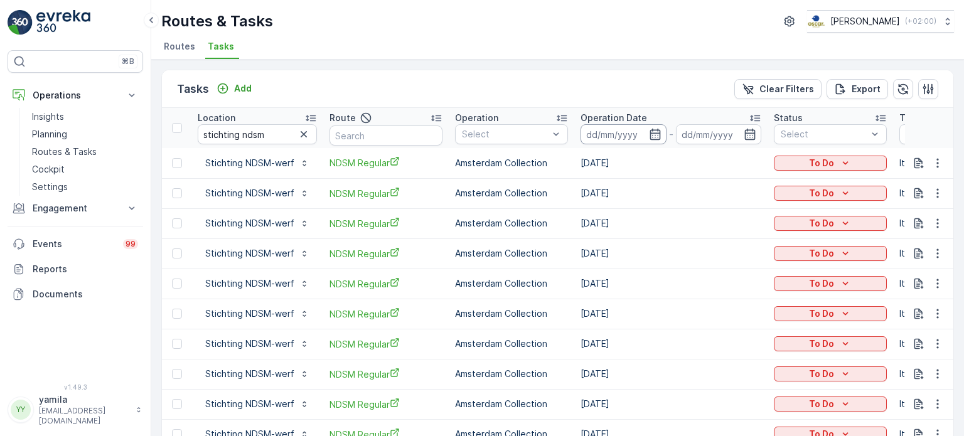
click at [593, 139] on input at bounding box center [624, 134] width 86 height 20
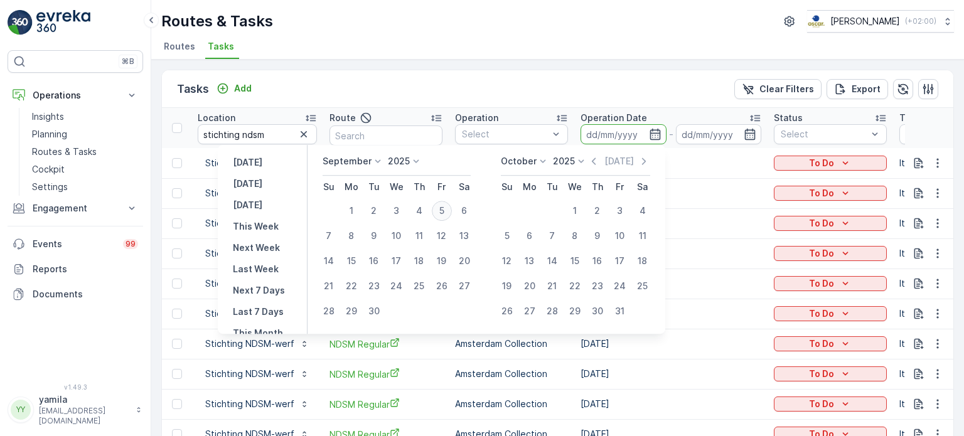
click at [448, 210] on div "5" at bounding box center [442, 211] width 20 height 20
type input "[DATE]"
click at [448, 210] on div "5" at bounding box center [442, 211] width 20 height 20
type input "[DATE]"
